Goal: Information Seeking & Learning: Learn about a topic

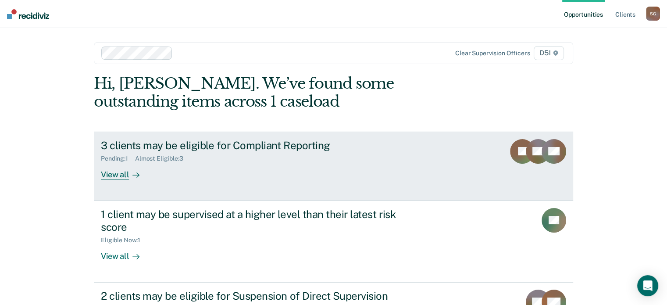
click at [426, 150] on div "3 clients may be eligible for Compliant Reporting Pending : 1 Almost Eligible :…" at bounding box center [265, 159] width 329 height 40
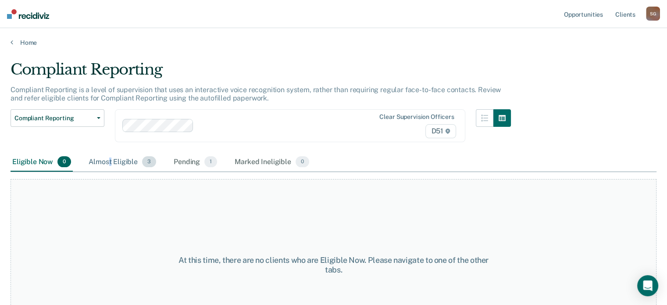
click at [110, 157] on div "Almost Eligible 3" at bounding box center [122, 162] width 71 height 19
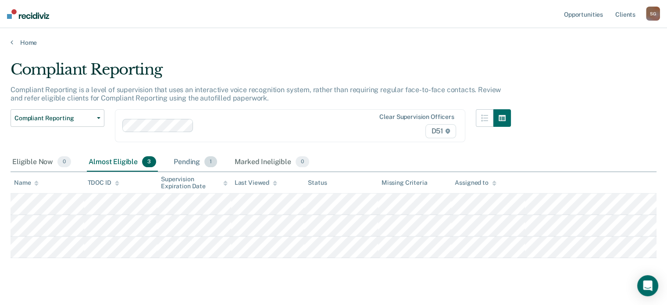
click at [205, 156] on div "Pending 1" at bounding box center [195, 162] width 47 height 19
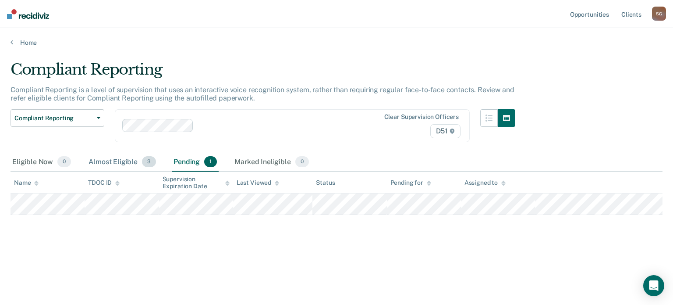
click at [103, 163] on div "Almost Eligible 3" at bounding box center [122, 162] width 71 height 19
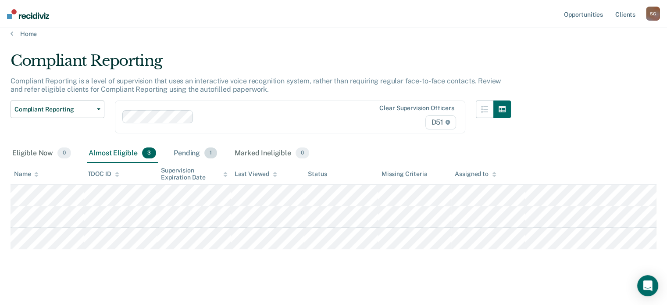
scroll to position [15, 0]
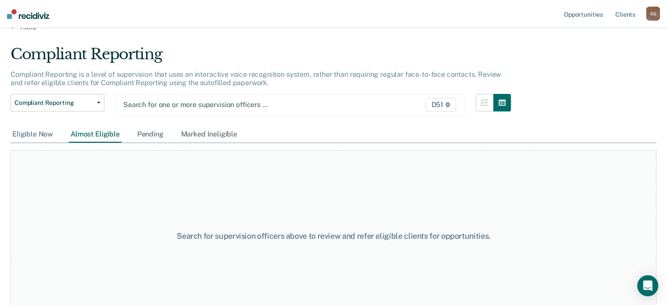
click at [37, 135] on div "Eligible Now" at bounding box center [33, 134] width 44 height 16
click at [158, 139] on div "Pending" at bounding box center [150, 134] width 30 height 16
click at [206, 134] on div "Marked Ineligible" at bounding box center [209, 134] width 60 height 16
click at [626, 12] on link "Client s" at bounding box center [625, 14] width 24 height 28
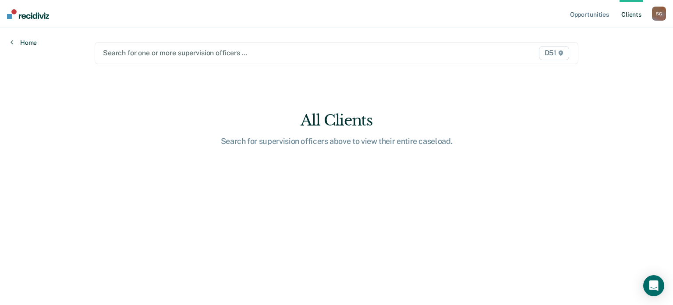
click at [33, 41] on link "Home" at bounding box center [24, 43] width 26 height 8
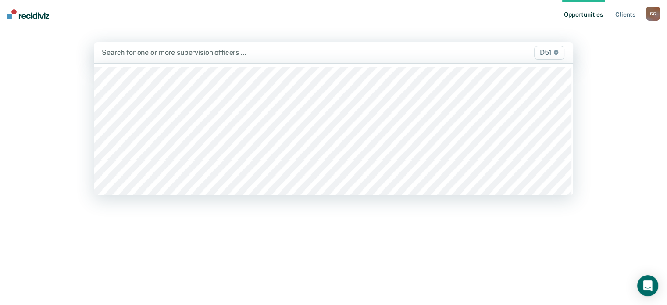
click at [365, 59] on div "Search for one or more supervision officers … D51" at bounding box center [333, 52] width 479 height 21
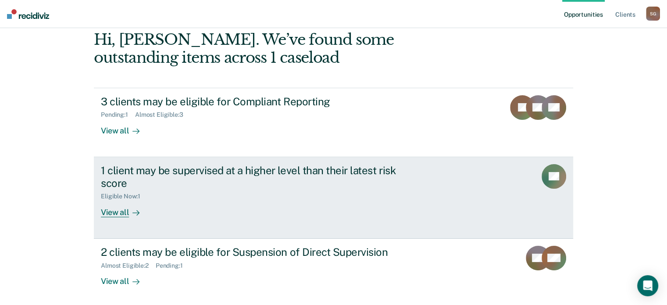
scroll to position [81, 0]
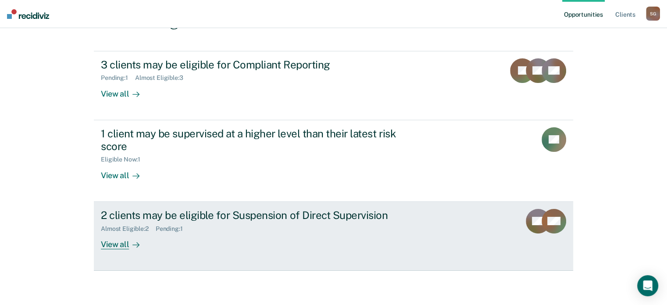
click at [331, 243] on div "2 clients may be eligible for Suspension of Direct Supervision Almost Eligible …" at bounding box center [265, 229] width 329 height 40
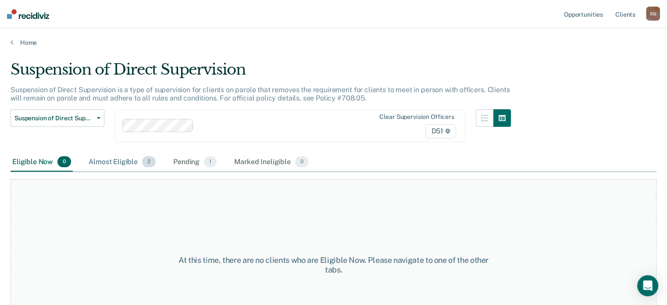
click at [117, 160] on div "Almost Eligible 2" at bounding box center [122, 162] width 71 height 19
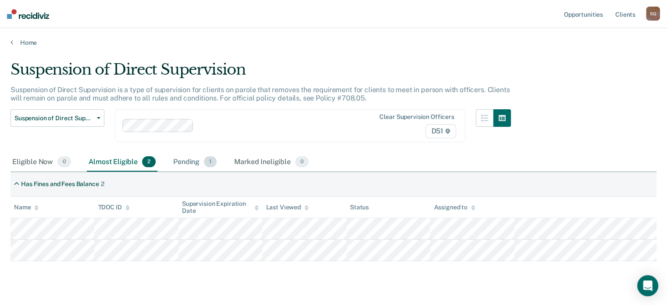
click at [175, 160] on div "Pending 1" at bounding box center [194, 162] width 47 height 19
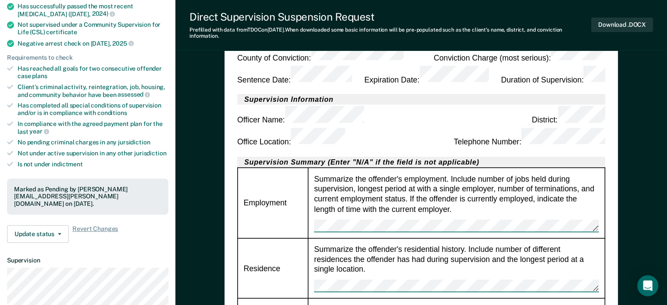
scroll to position [44, 0]
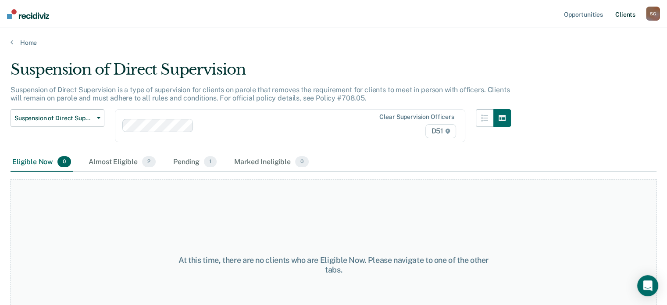
click at [623, 16] on link "Client s" at bounding box center [625, 14] width 24 height 28
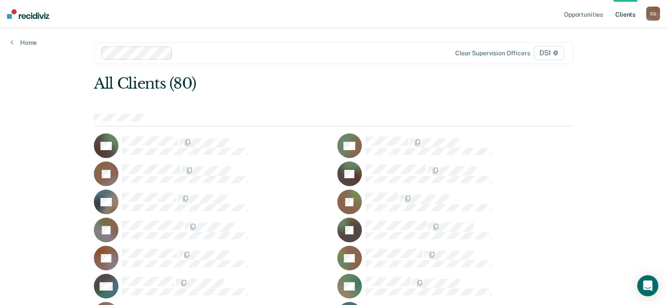
click at [198, 55] on div at bounding box center [300, 53] width 249 height 10
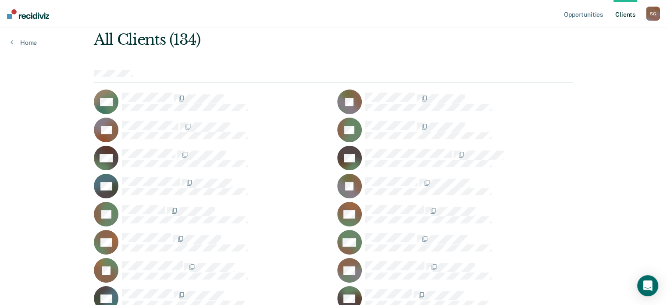
scroll to position [577, 0]
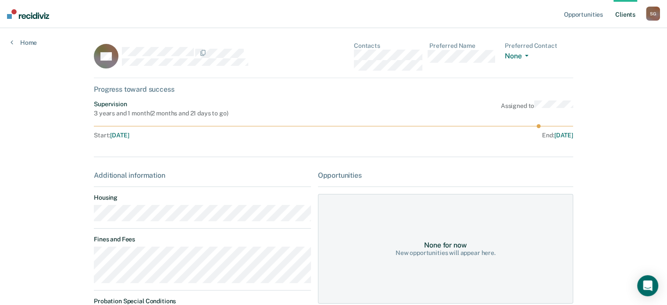
click at [85, 261] on main "BR Contacts Preferred Name Preferred Contact None Call Text Email None Progress…" at bounding box center [333, 227] width 500 height 399
